Goal: Information Seeking & Learning: Learn about a topic

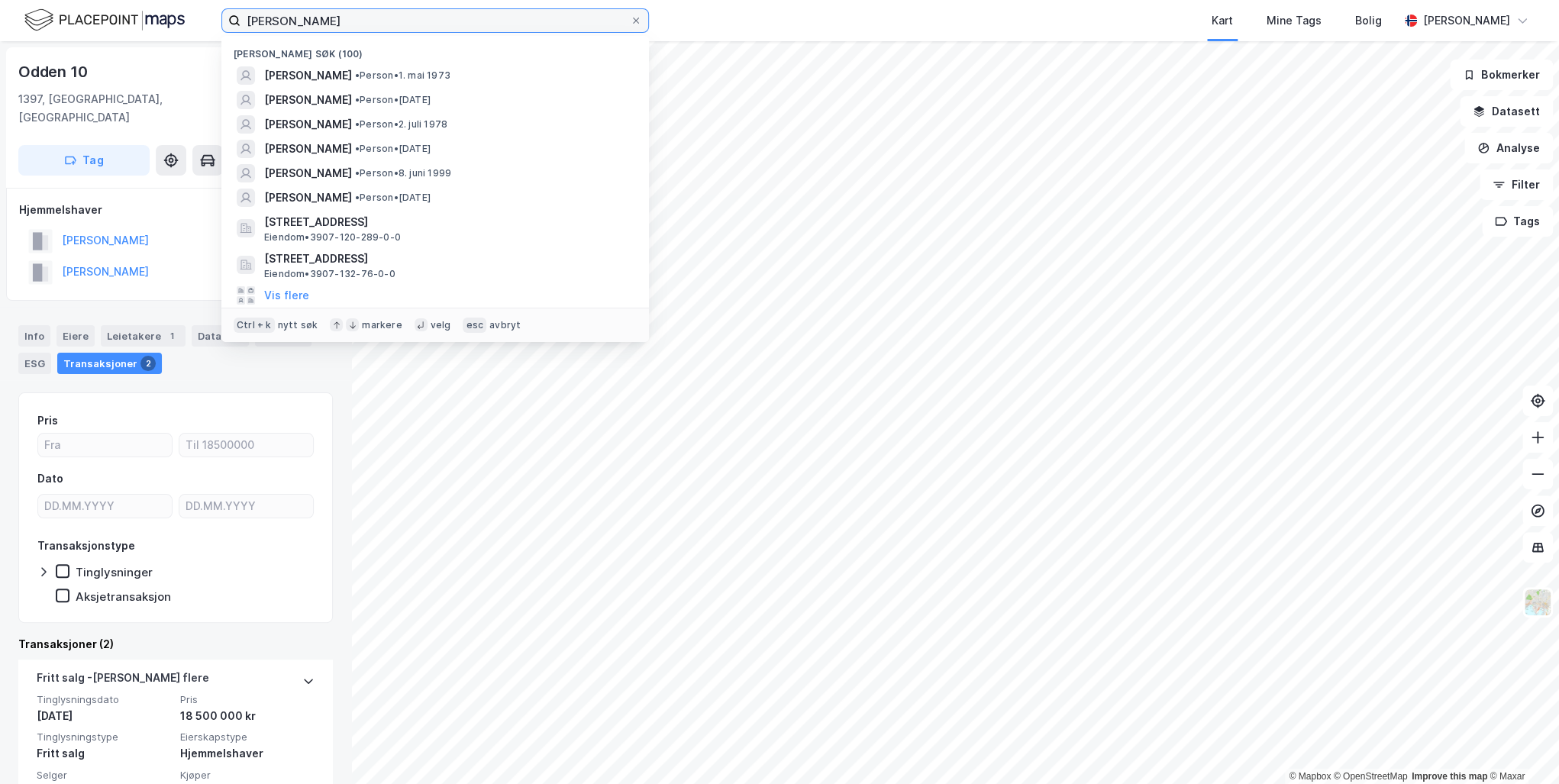
drag, startPoint x: 379, startPoint y: 21, endPoint x: 184, endPoint y: 22, distance: 195.0
click at [185, 22] on div "[PERSON_NAME] søk (100) [PERSON_NAME] • [DATE] [PERSON_NAME] • Person • [DATE] …" at bounding box center [780, 20] width 1559 height 41
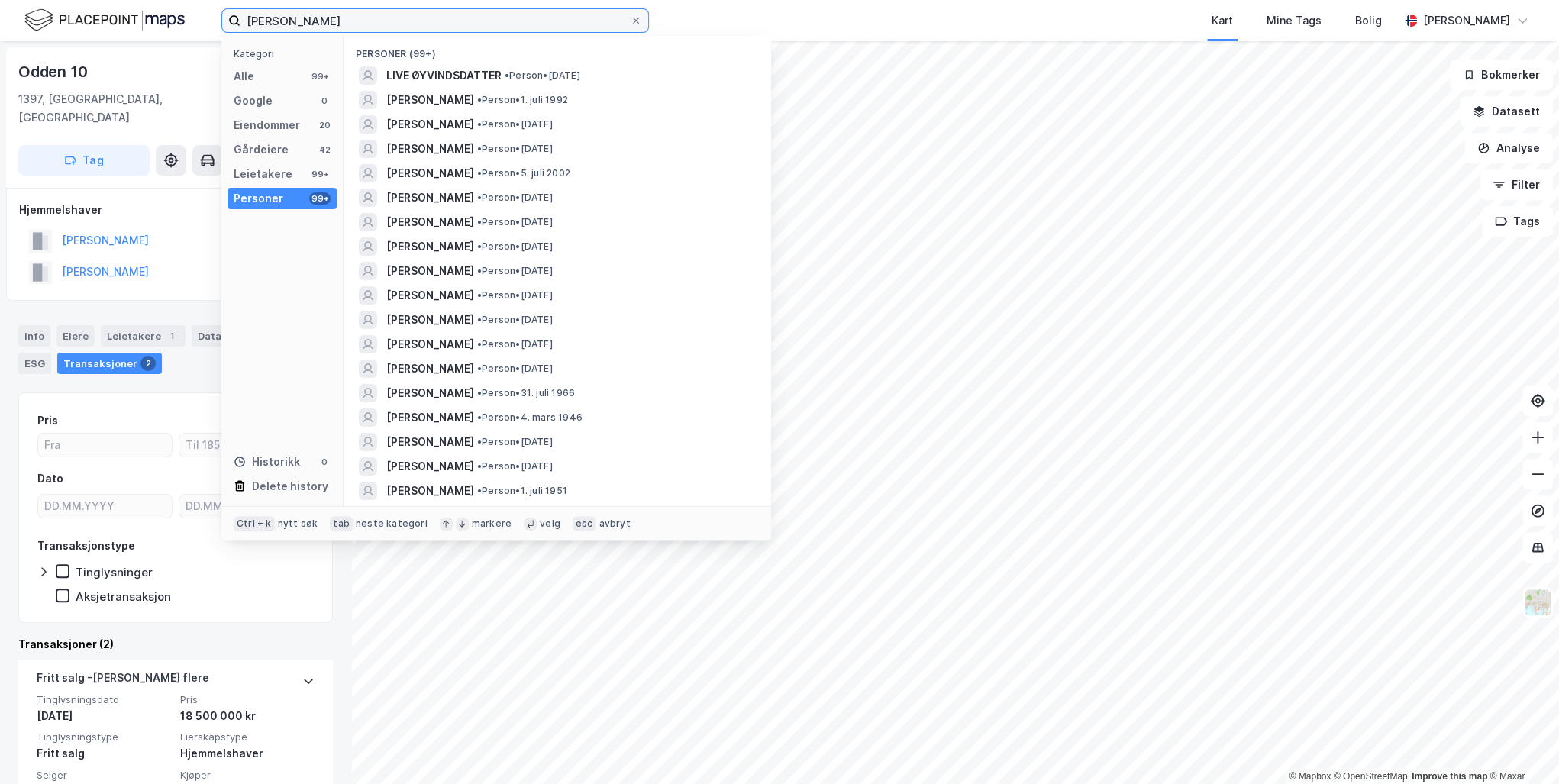
type input "[PERSON_NAME]"
click at [423, 99] on span "[PERSON_NAME]" at bounding box center [430, 99] width 88 height 18
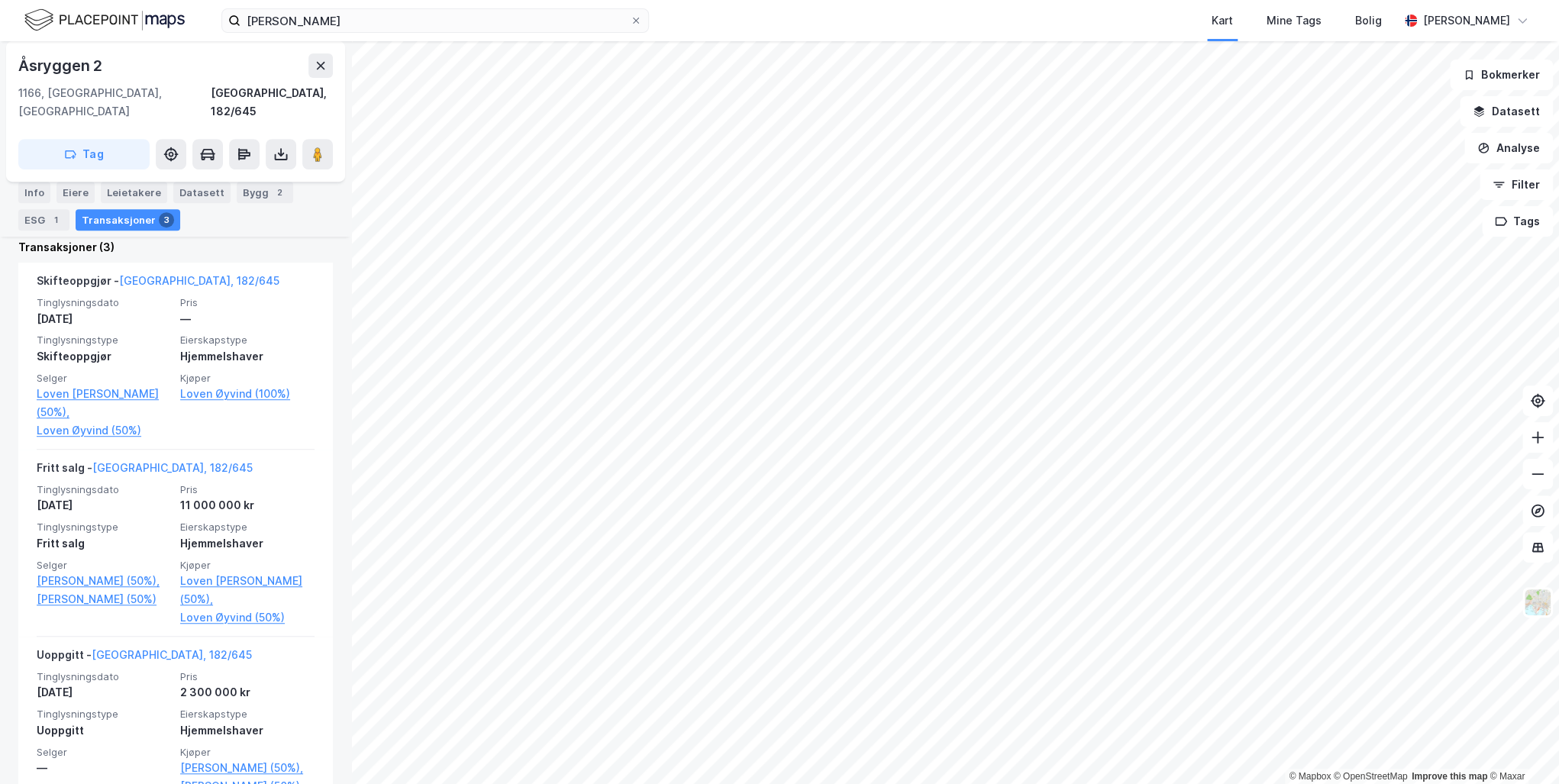
scroll to position [435, 0]
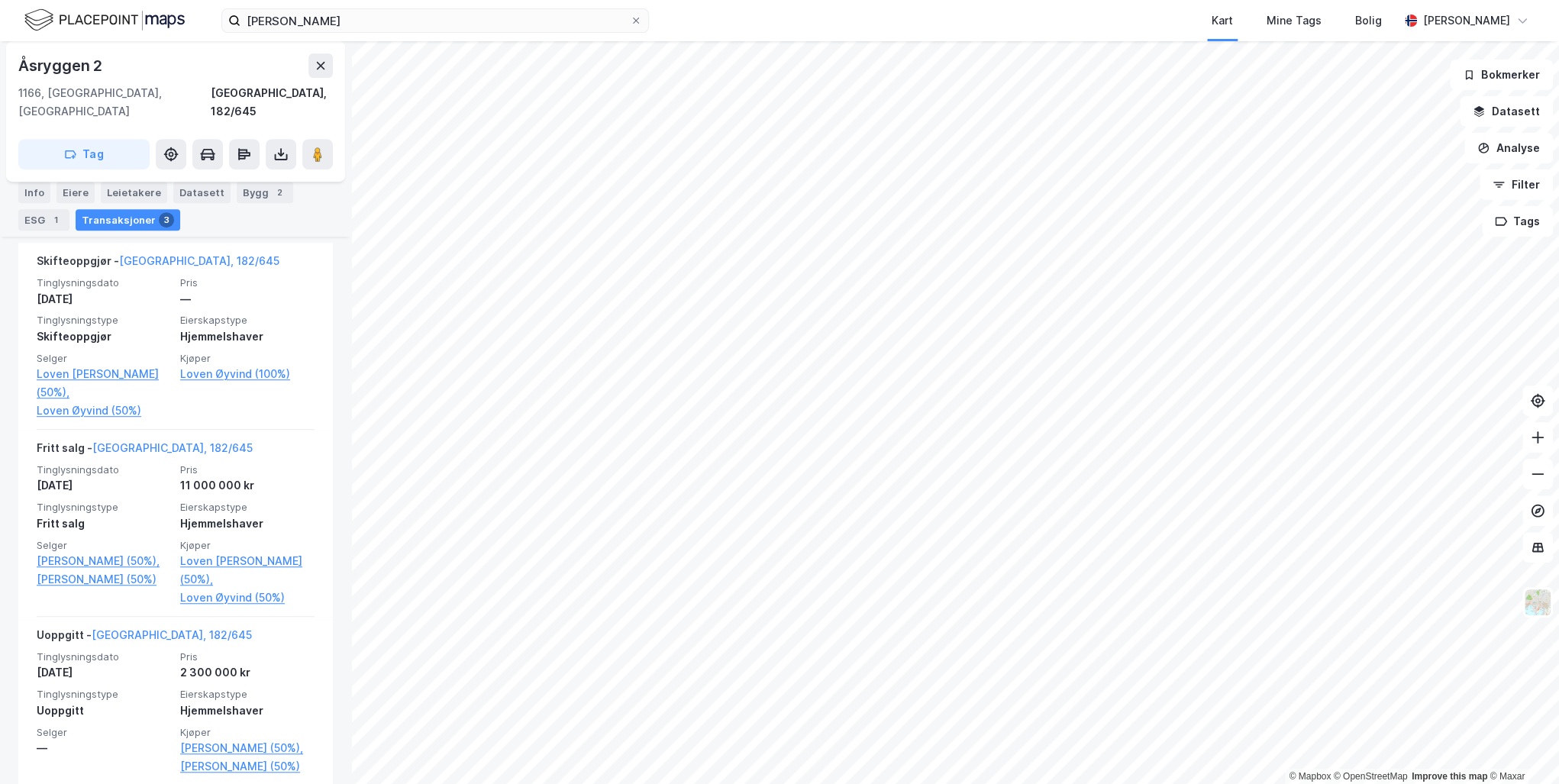
click at [201, 552] on link "Loven [PERSON_NAME] (50%)," at bounding box center [247, 570] width 134 height 37
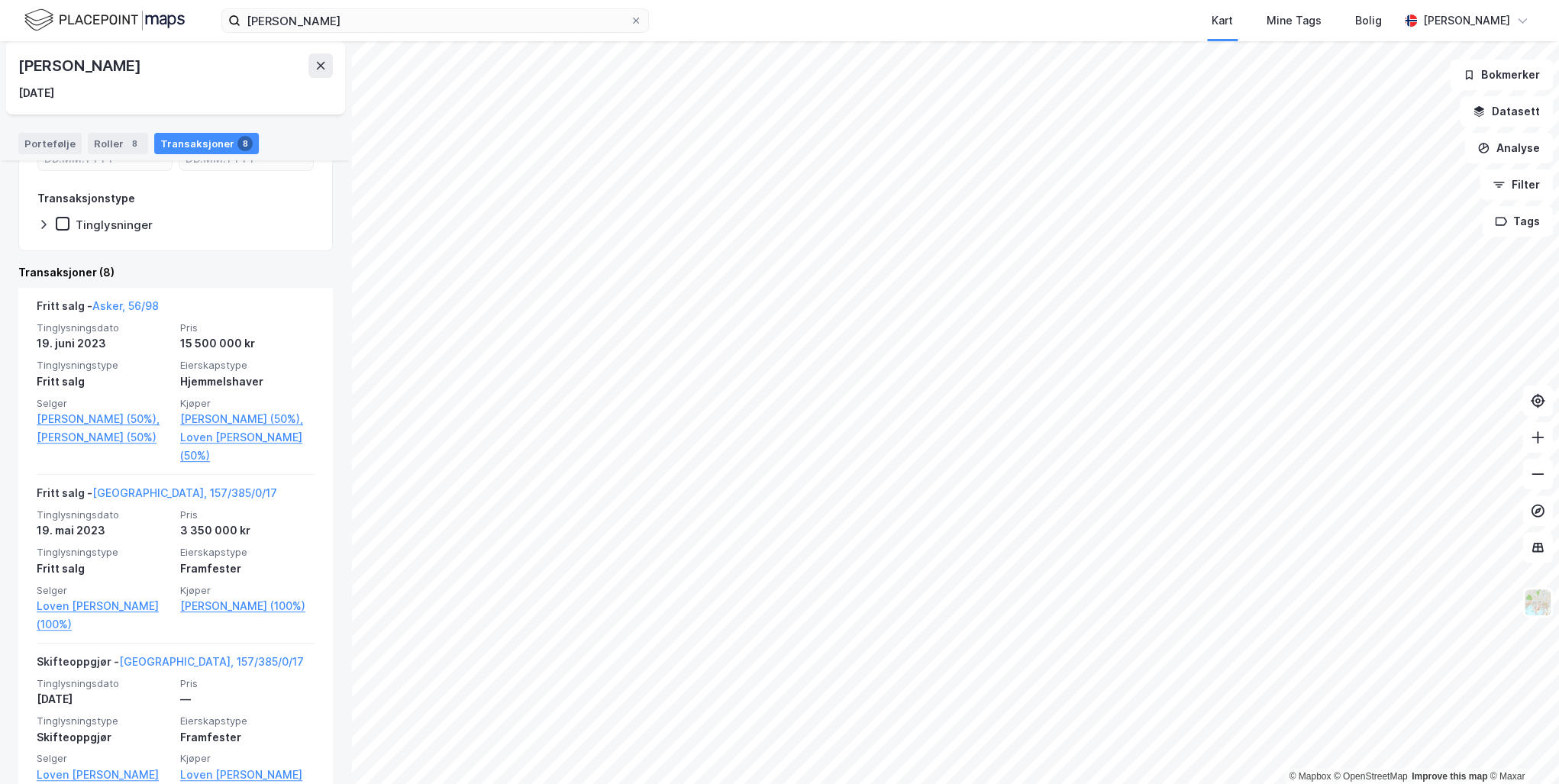
scroll to position [184, 0]
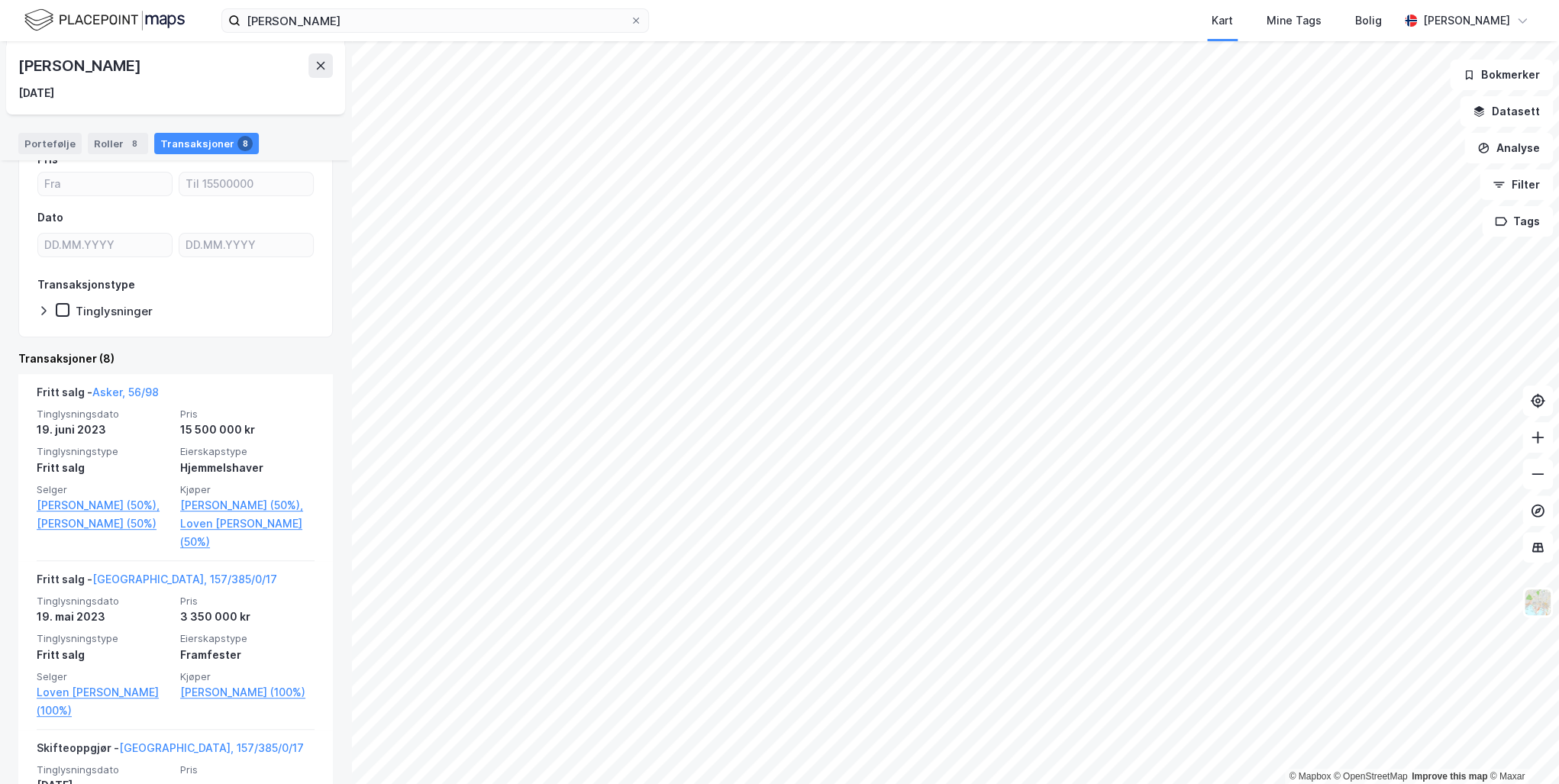
click at [209, 505] on link "[PERSON_NAME] (50%)," at bounding box center [247, 505] width 134 height 18
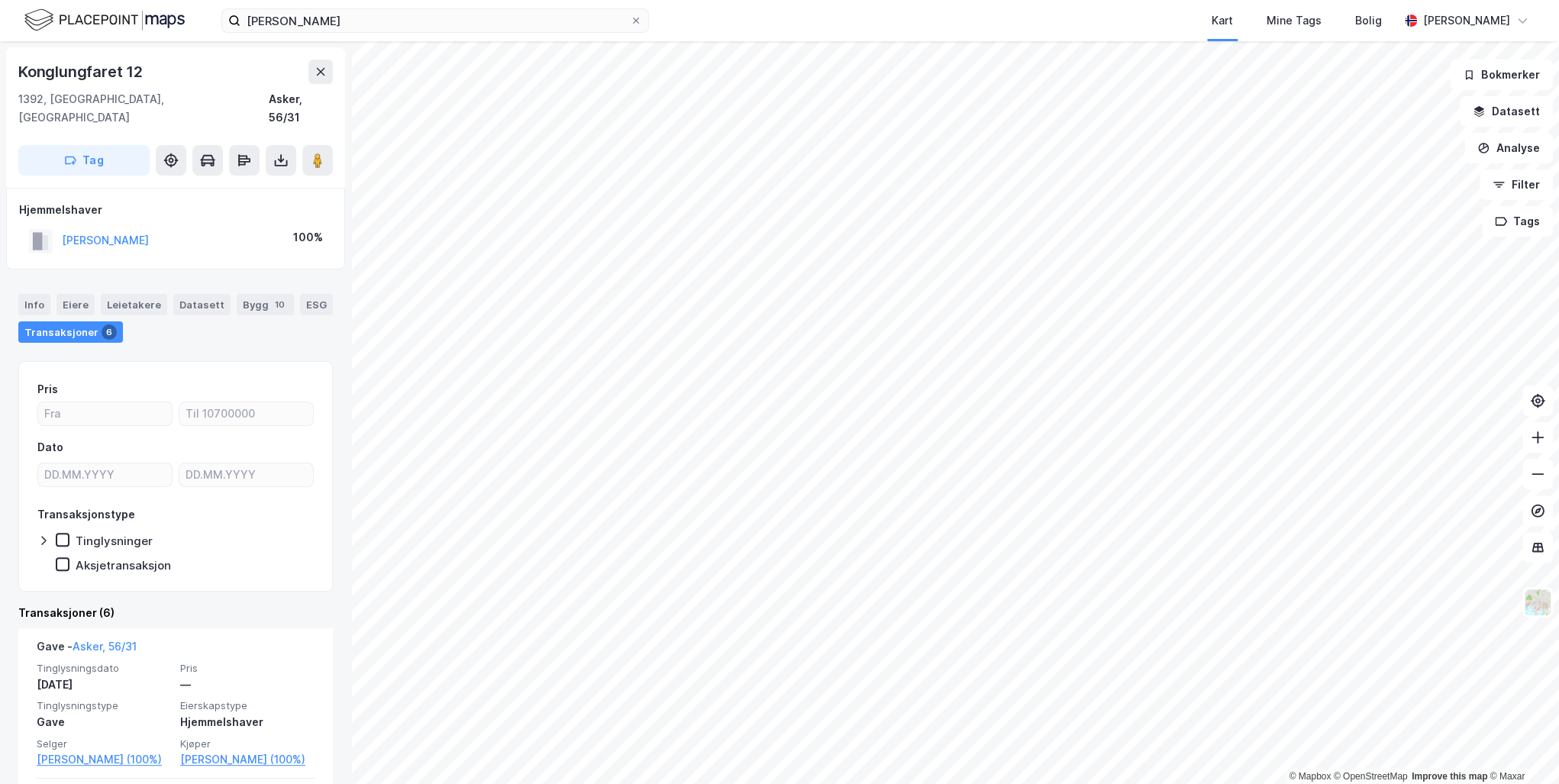
click at [0, 0] on button "[PERSON_NAME]" at bounding box center [0, 0] width 0 height 0
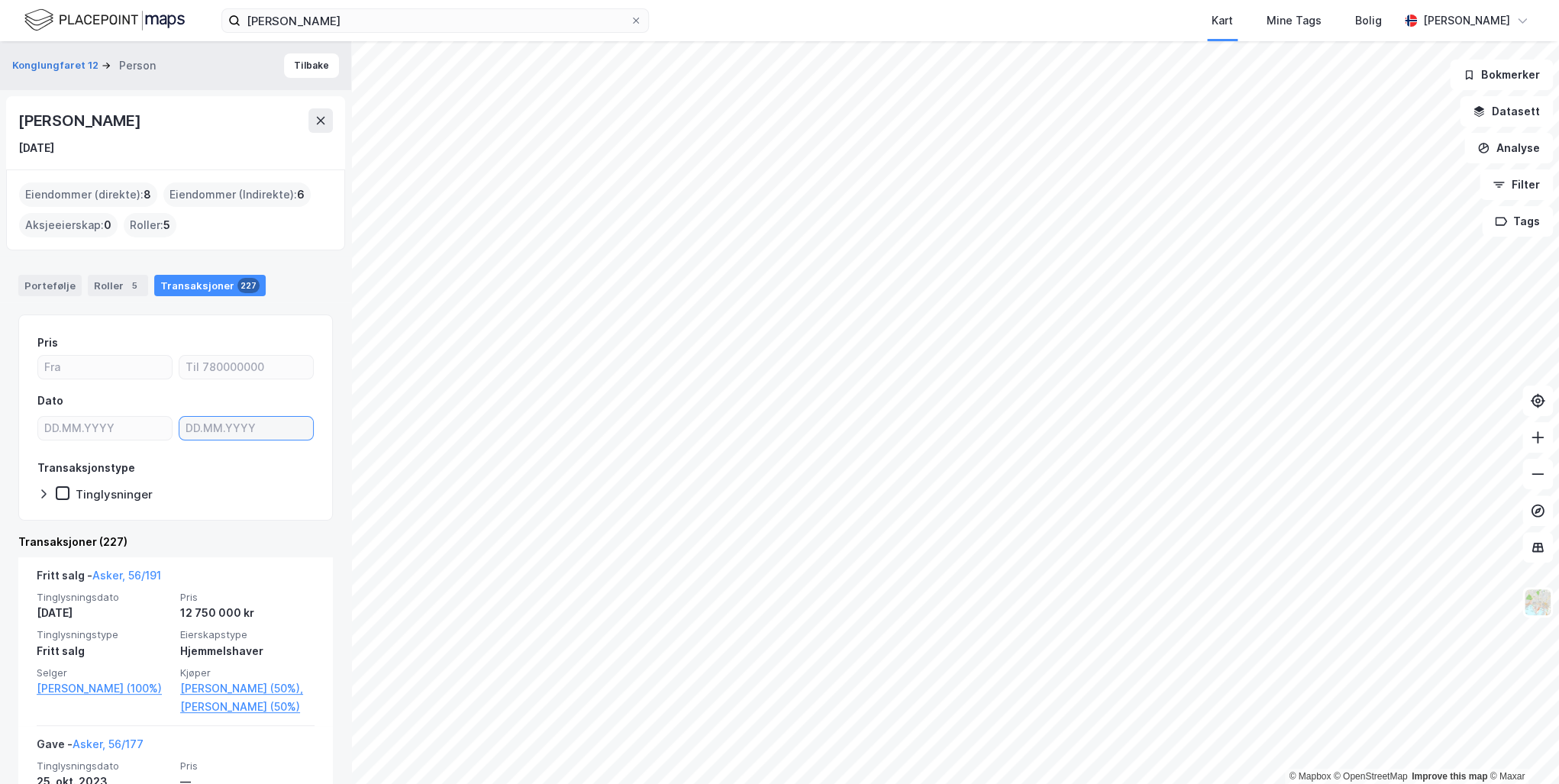
type input "DD.MM.YYYY"
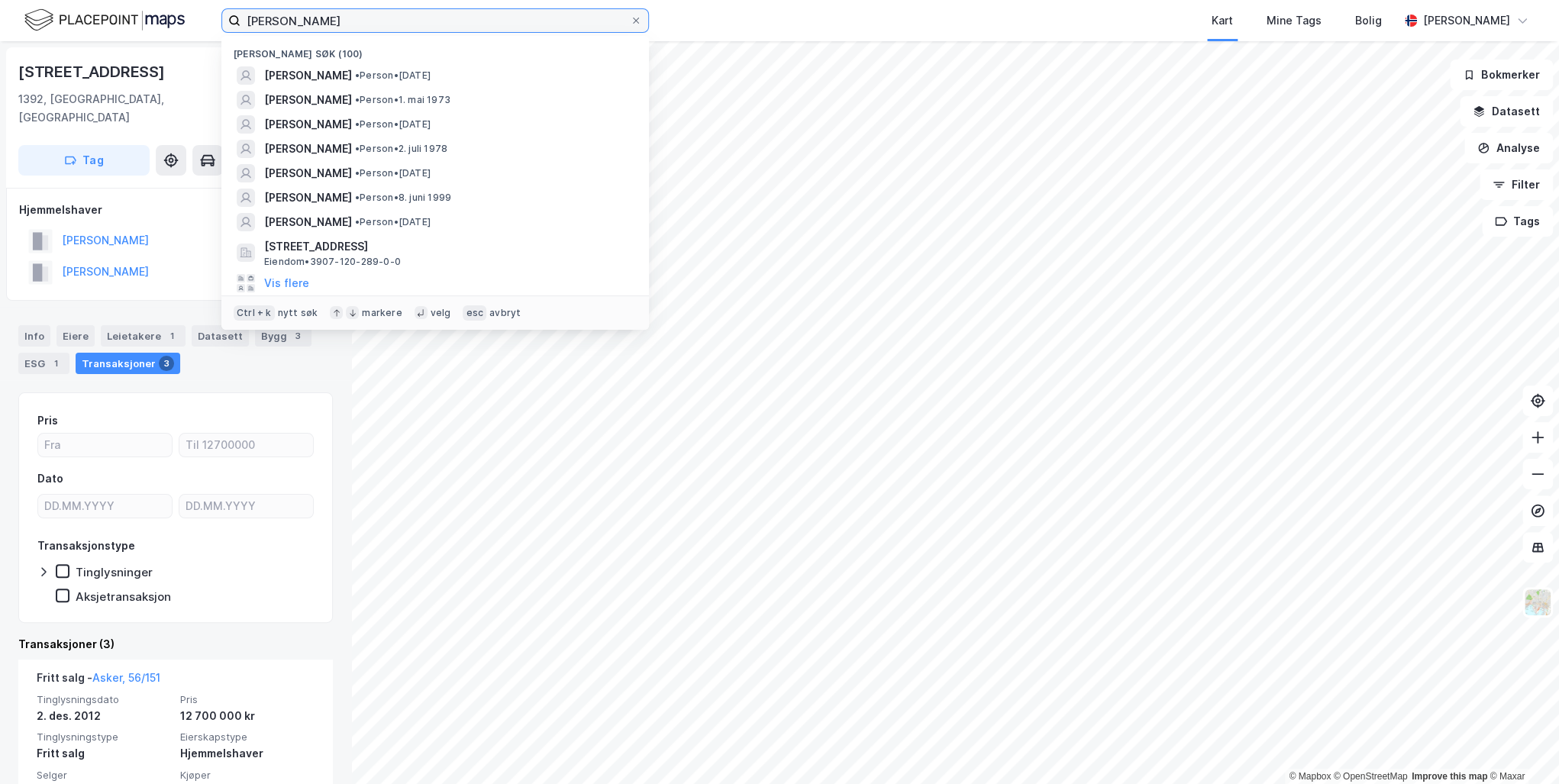
drag, startPoint x: 332, startPoint y: 17, endPoint x: 184, endPoint y: 23, distance: 148.1
click at [184, 23] on div "[PERSON_NAME] søk (100) [PERSON_NAME] • Person • [DATE] [PERSON_NAME] • Person …" at bounding box center [780, 20] width 1559 height 41
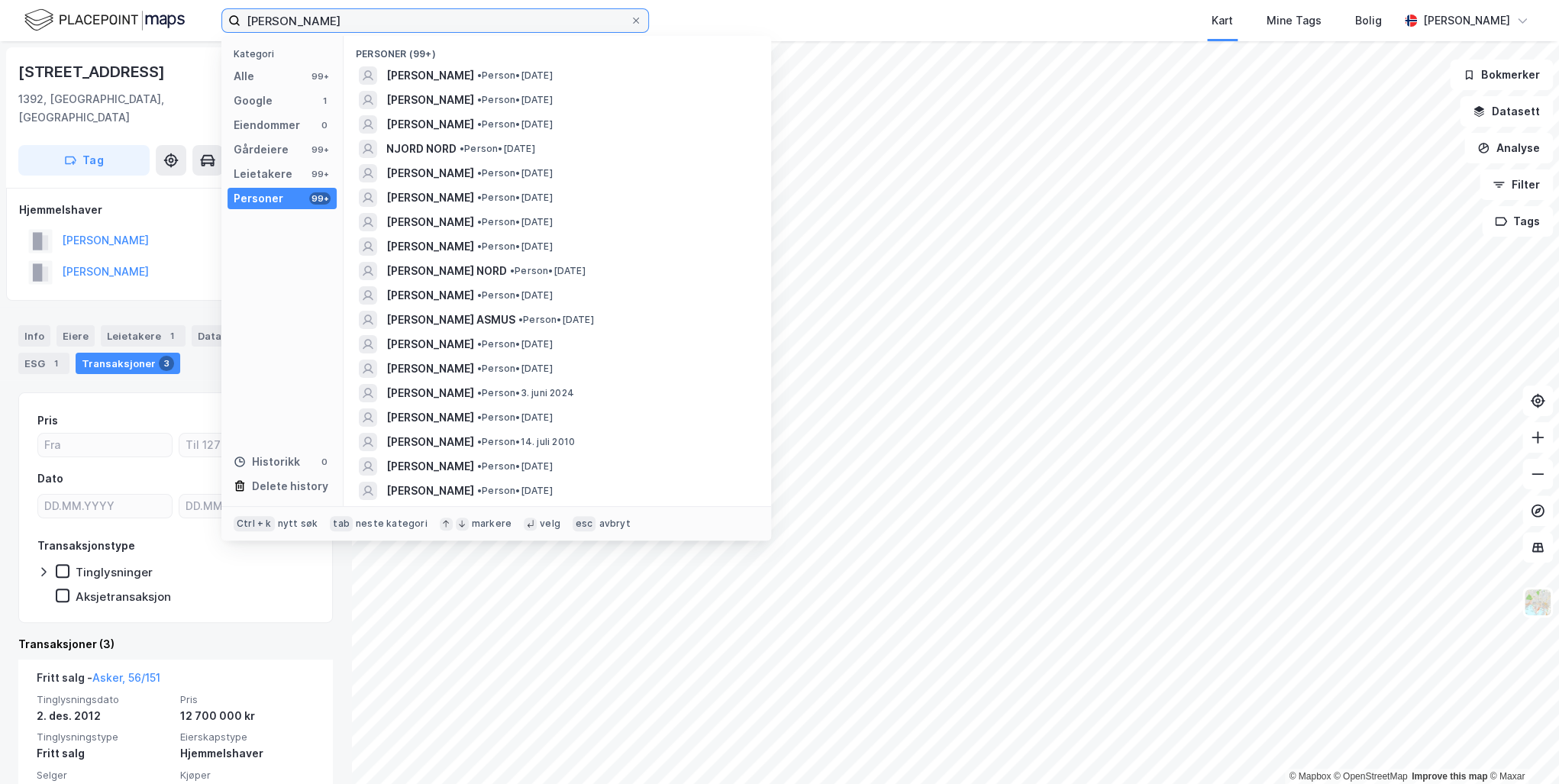
type input "[PERSON_NAME]"
click at [444, 72] on span "[PERSON_NAME]" at bounding box center [430, 75] width 88 height 18
